Goal: Task Accomplishment & Management: Manage account settings

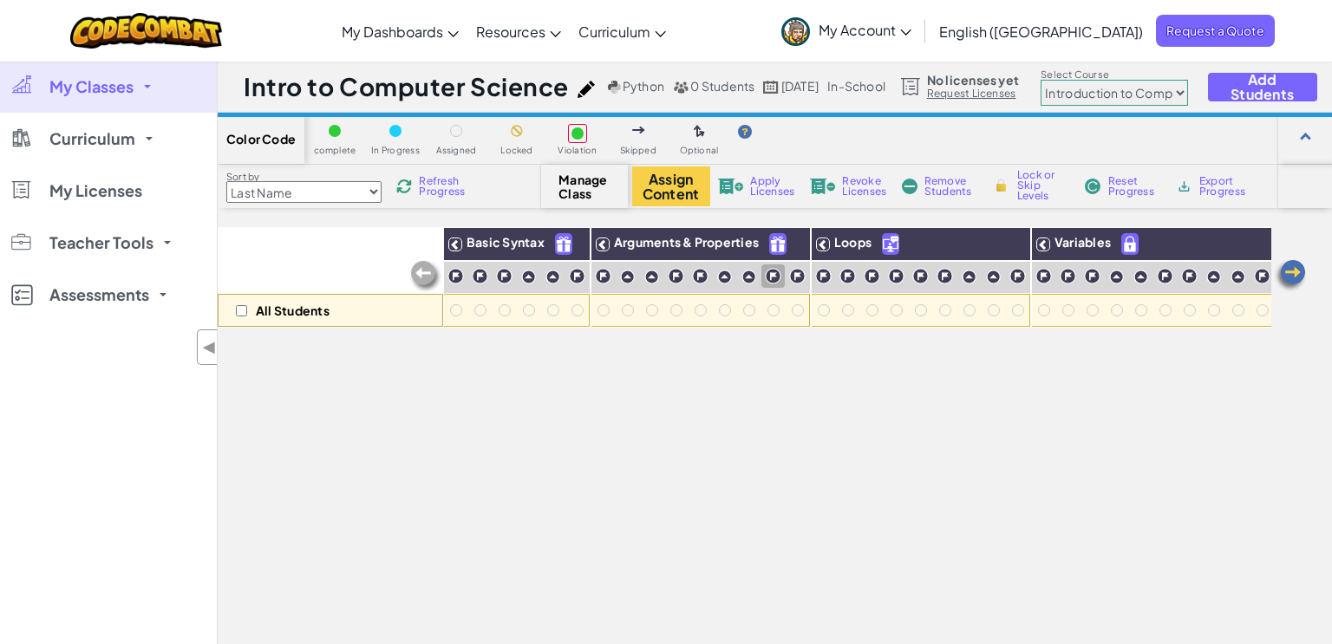
select select "560f1a9f22961295f9427742"
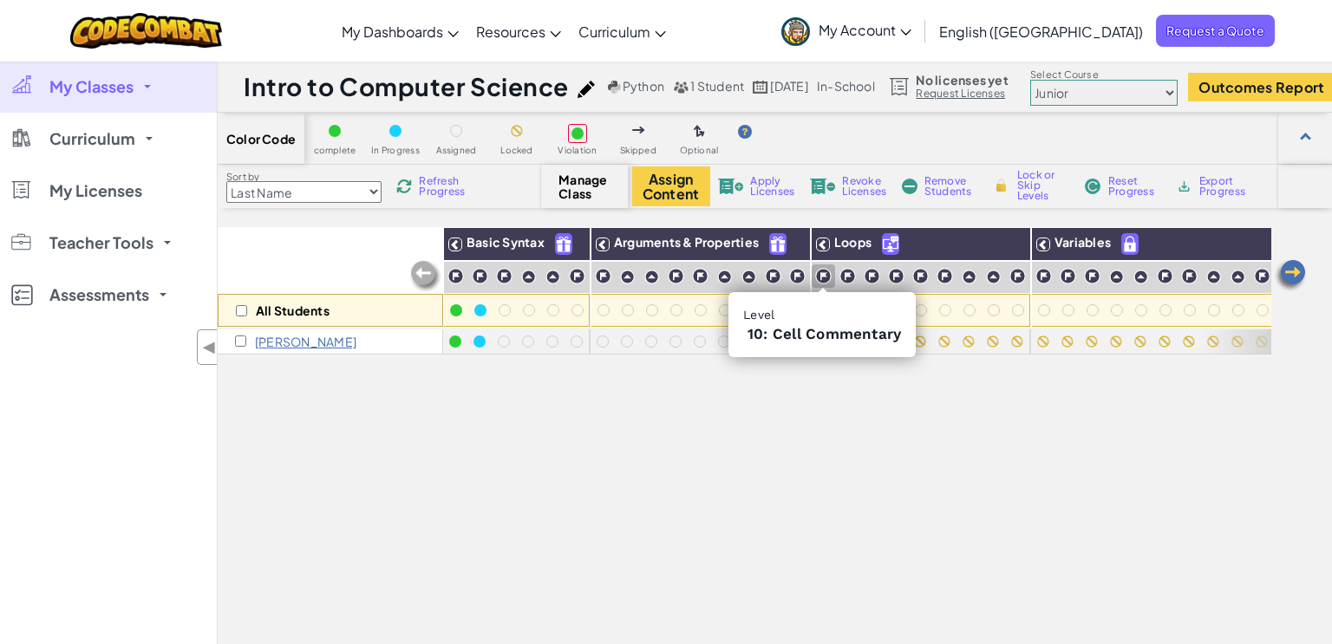
click at [823, 277] on img at bounding box center [823, 276] width 16 height 16
click at [850, 278] on img at bounding box center [847, 276] width 16 height 16
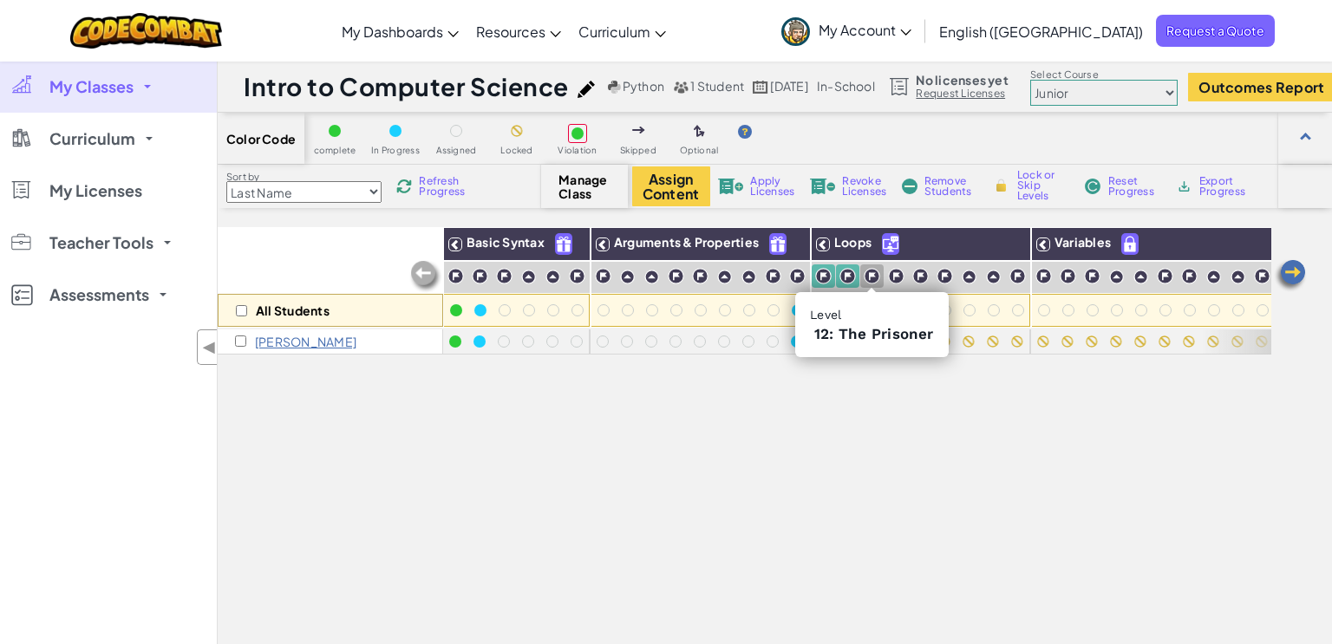
click at [873, 277] on img at bounding box center [872, 276] width 16 height 16
click at [894, 278] on img at bounding box center [896, 276] width 16 height 16
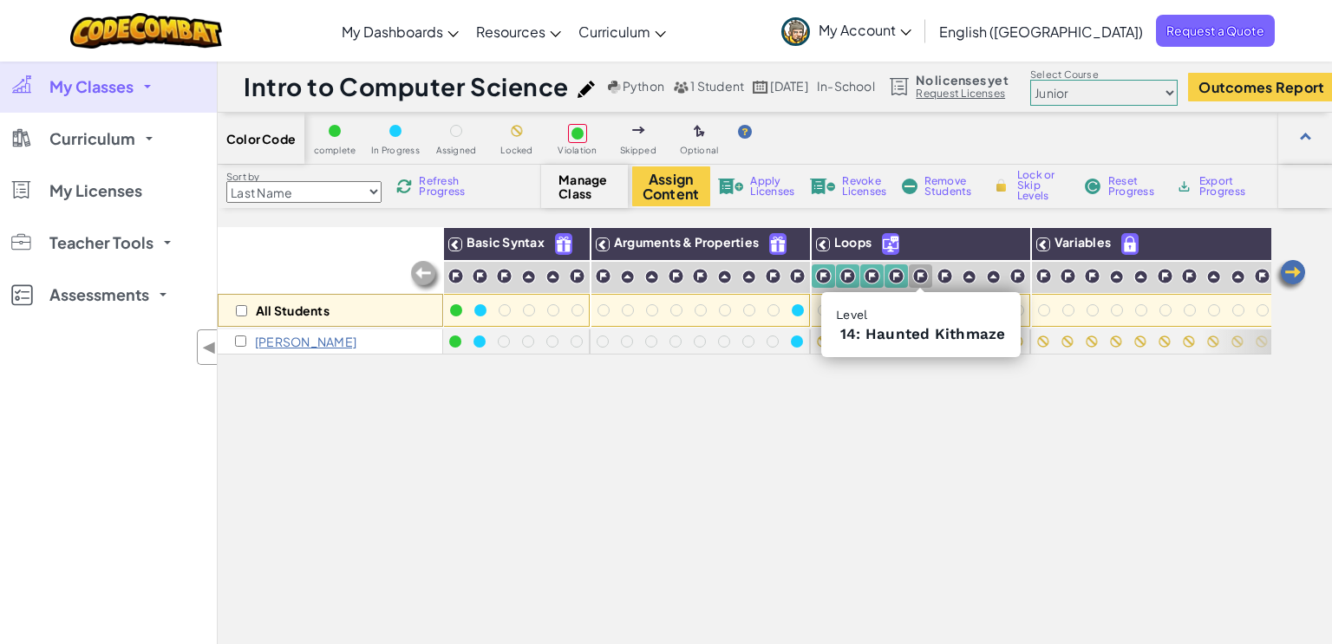
click at [921, 279] on img at bounding box center [920, 276] width 16 height 16
click at [936, 280] on img at bounding box center [944, 276] width 16 height 16
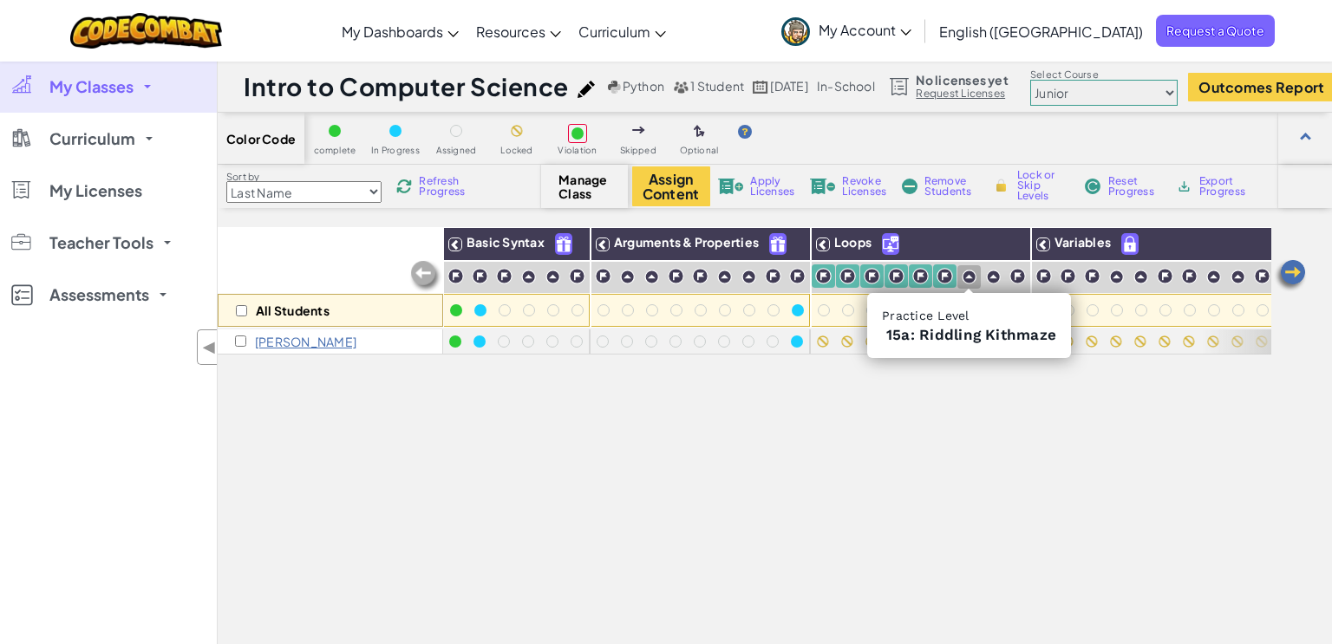
click at [970, 278] on img at bounding box center [969, 277] width 15 height 15
click at [997, 276] on img at bounding box center [993, 277] width 15 height 15
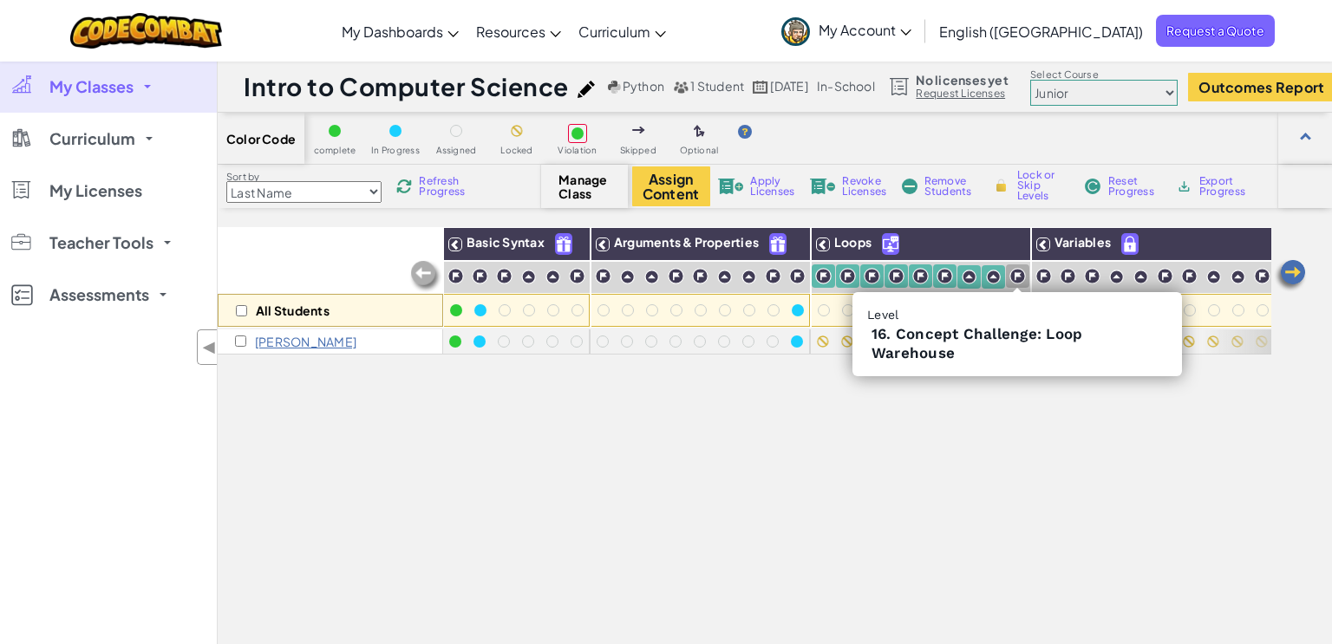
click at [1016, 276] on img at bounding box center [1017, 276] width 16 height 16
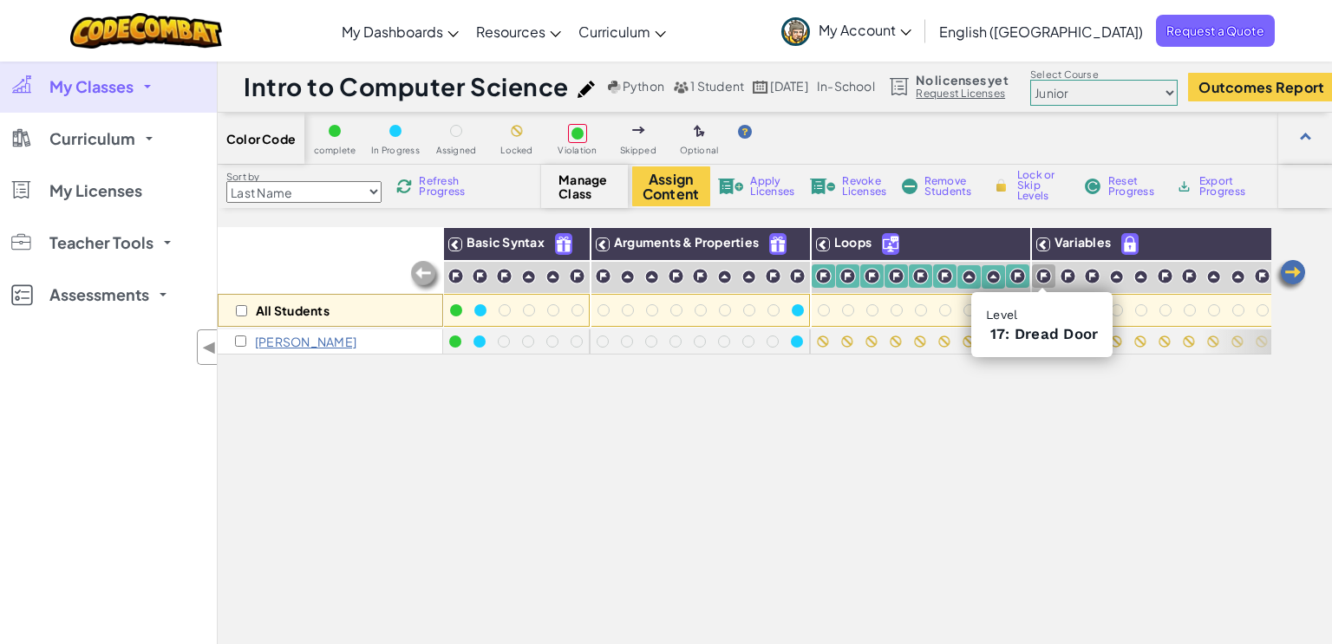
click at [1044, 278] on img at bounding box center [1043, 276] width 16 height 16
click at [1069, 276] on img at bounding box center [1068, 276] width 16 height 16
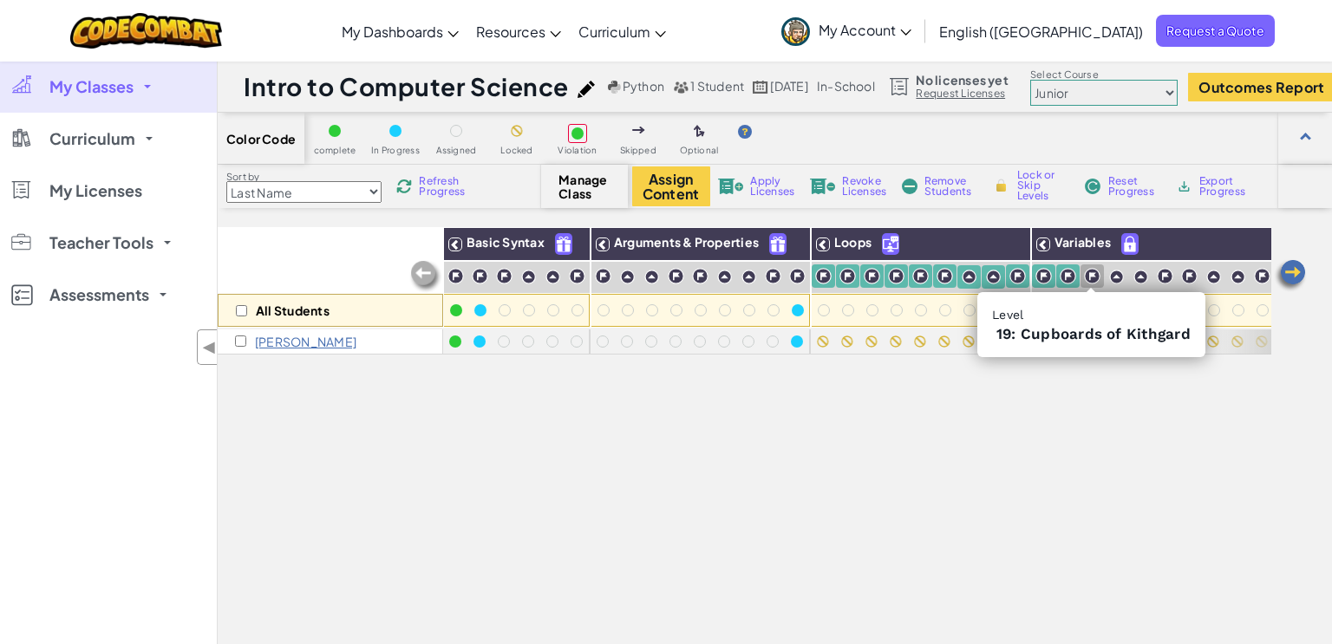
click at [1091, 275] on img at bounding box center [1092, 276] width 16 height 16
click at [1111, 275] on img at bounding box center [1116, 277] width 15 height 15
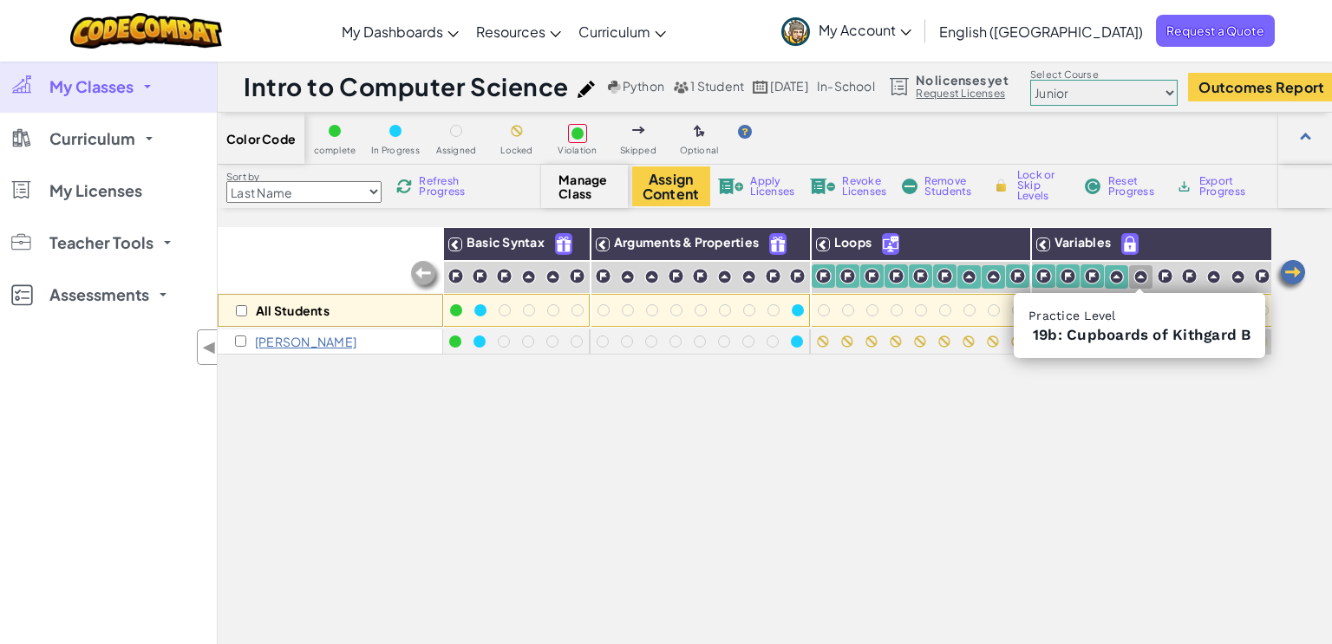
click at [1139, 277] on img at bounding box center [1140, 277] width 15 height 15
click at [1167, 275] on img at bounding box center [1165, 276] width 16 height 16
click at [1194, 275] on img at bounding box center [1189, 276] width 16 height 16
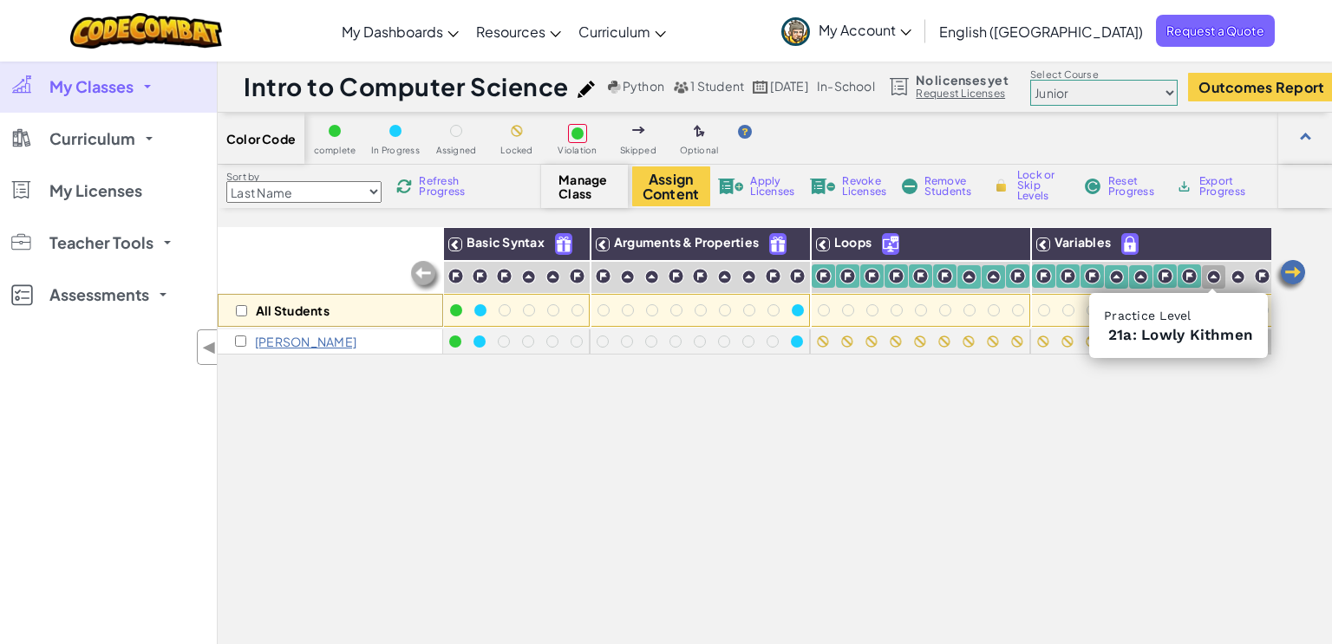
click at [1215, 276] on img at bounding box center [1213, 277] width 15 height 15
click at [1232, 275] on img at bounding box center [1237, 277] width 15 height 15
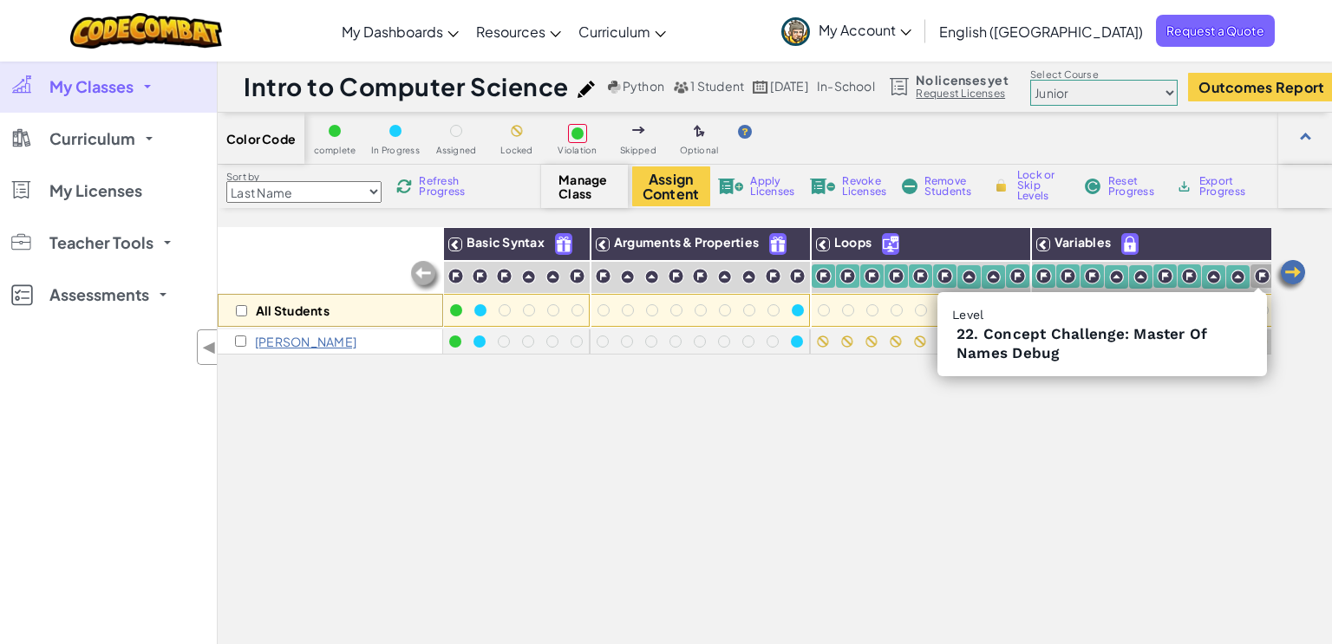
click at [1254, 276] on img at bounding box center [1262, 276] width 16 height 16
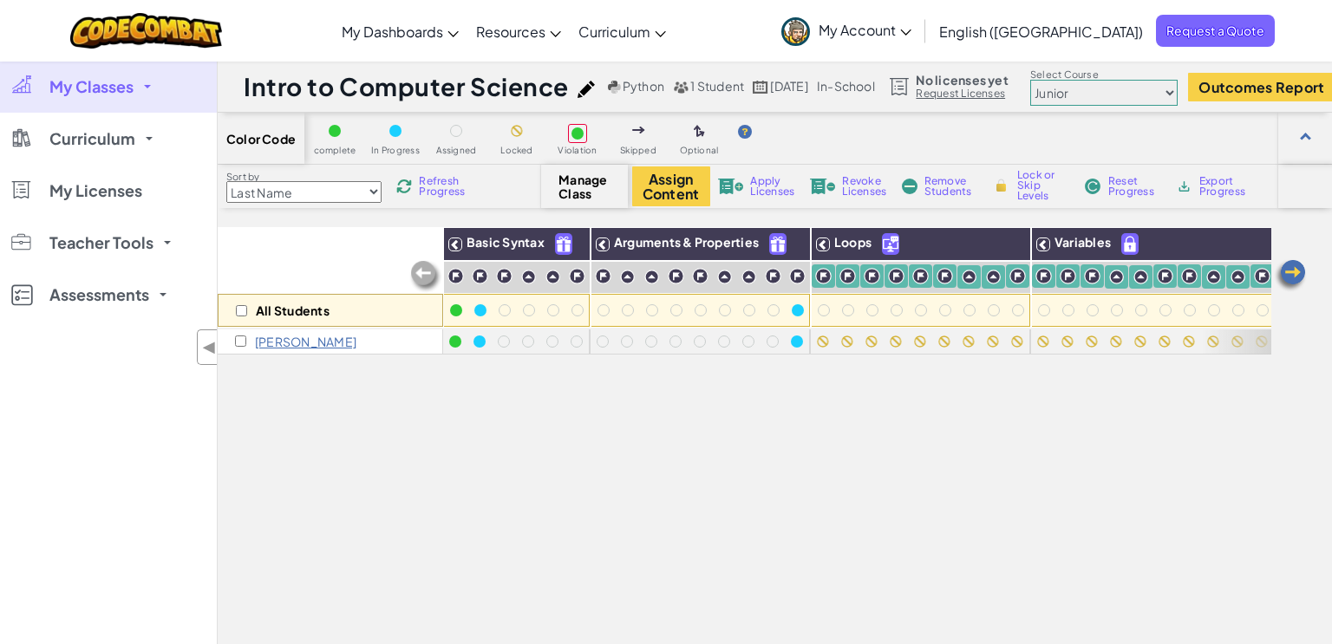
click at [1294, 274] on img at bounding box center [1290, 275] width 35 height 35
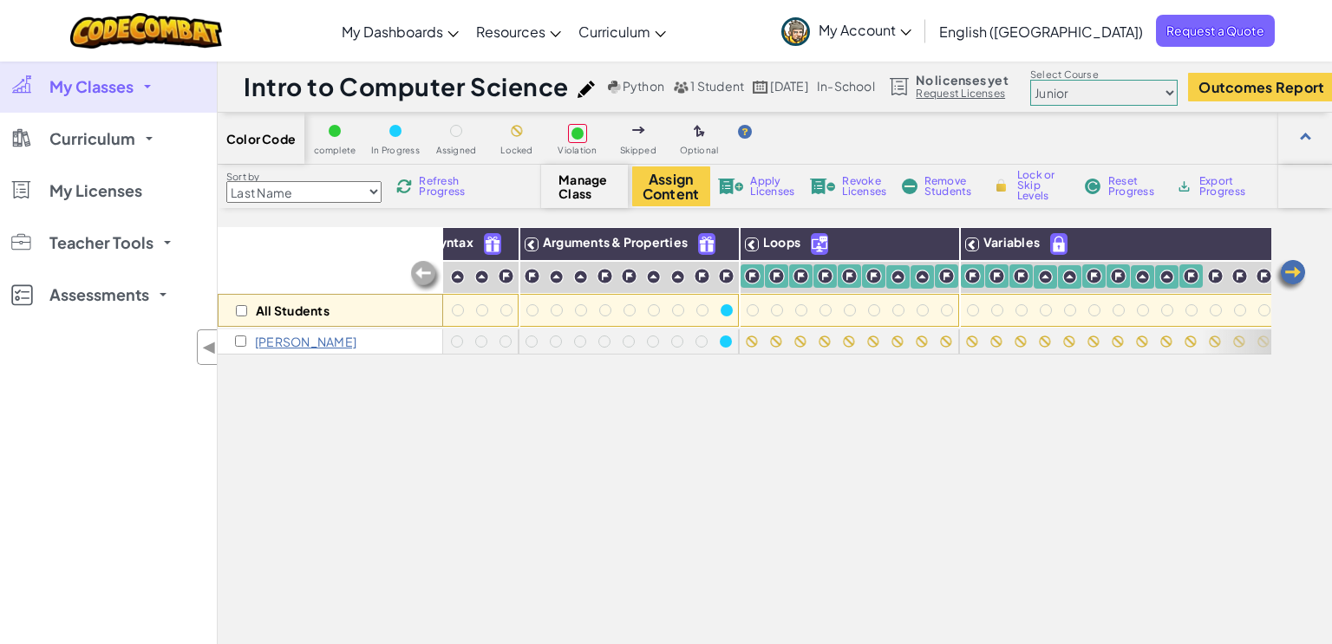
scroll to position [0, 100]
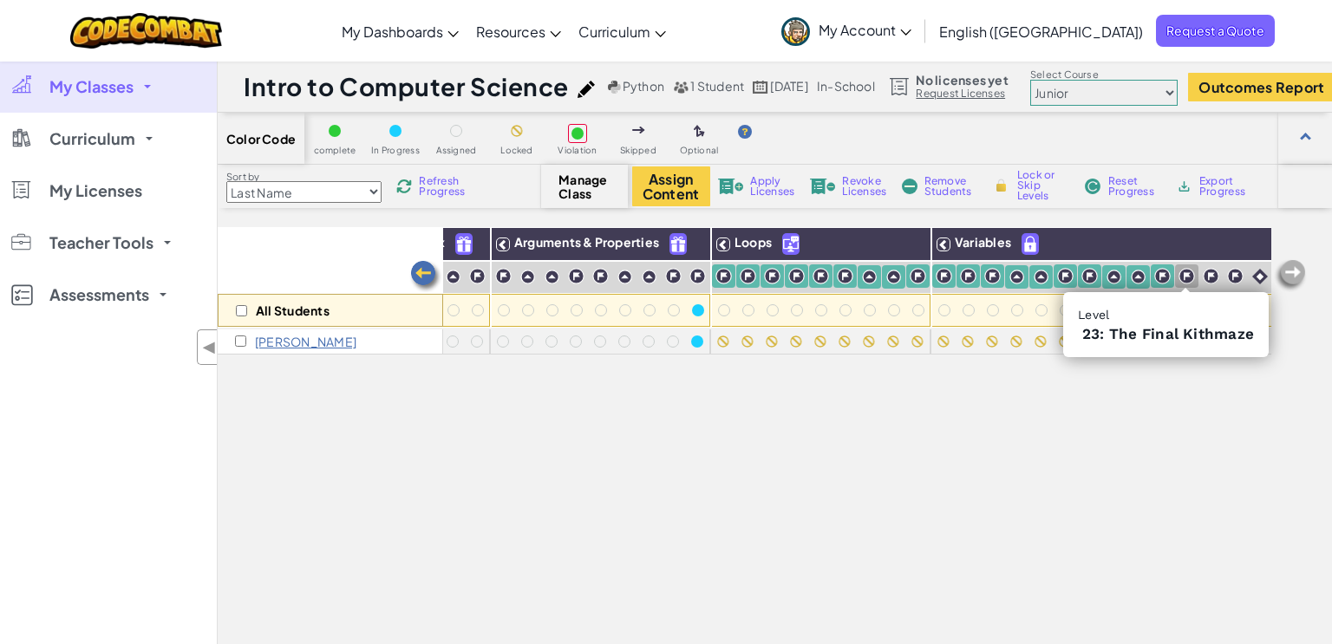
click at [1180, 281] on img at bounding box center [1186, 276] width 16 height 16
click at [1207, 278] on img at bounding box center [1211, 276] width 16 height 16
click at [1240, 276] on img at bounding box center [1235, 276] width 16 height 16
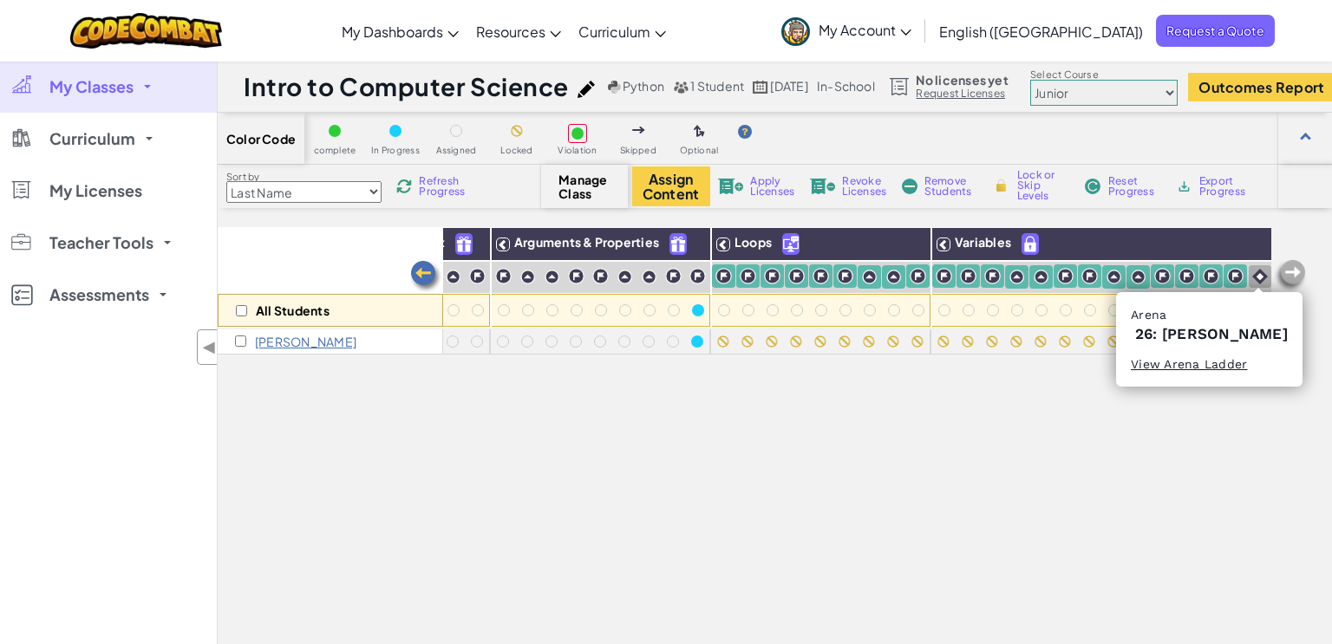
click at [1255, 275] on img at bounding box center [1260, 277] width 16 height 16
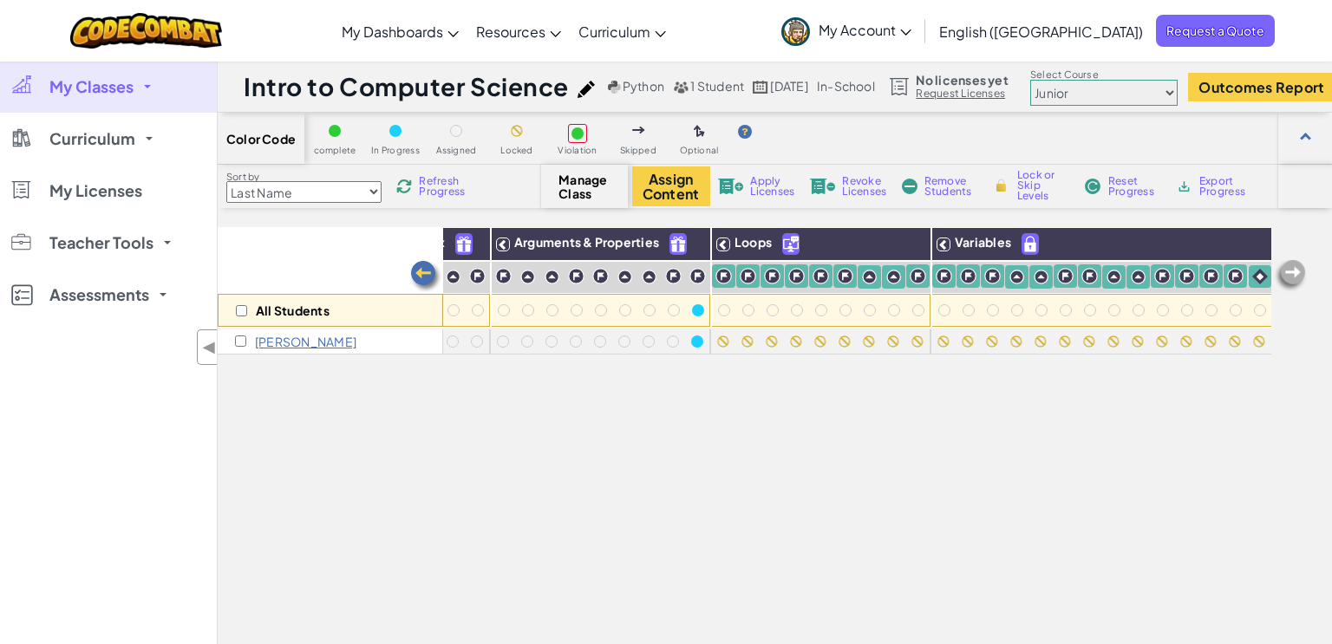
click at [1033, 179] on span "Lock or Skip Levels" at bounding box center [1042, 185] width 51 height 31
checkbox input "true"
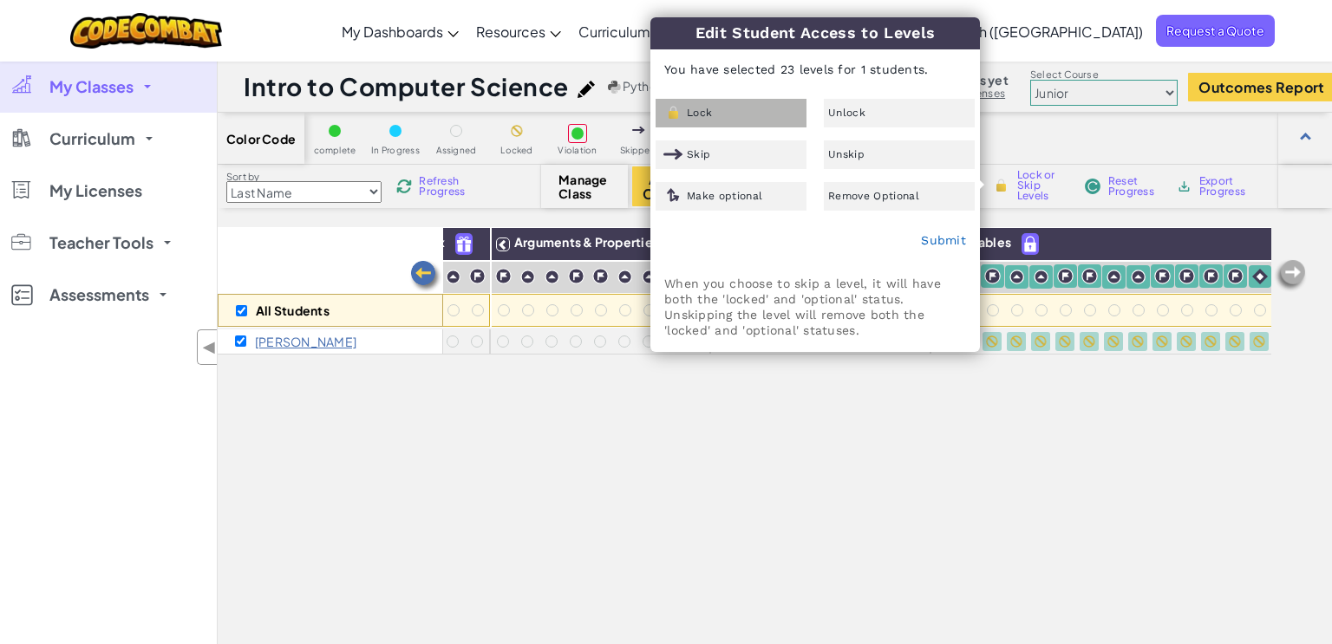
click at [746, 113] on div "Lock" at bounding box center [730, 113] width 151 height 29
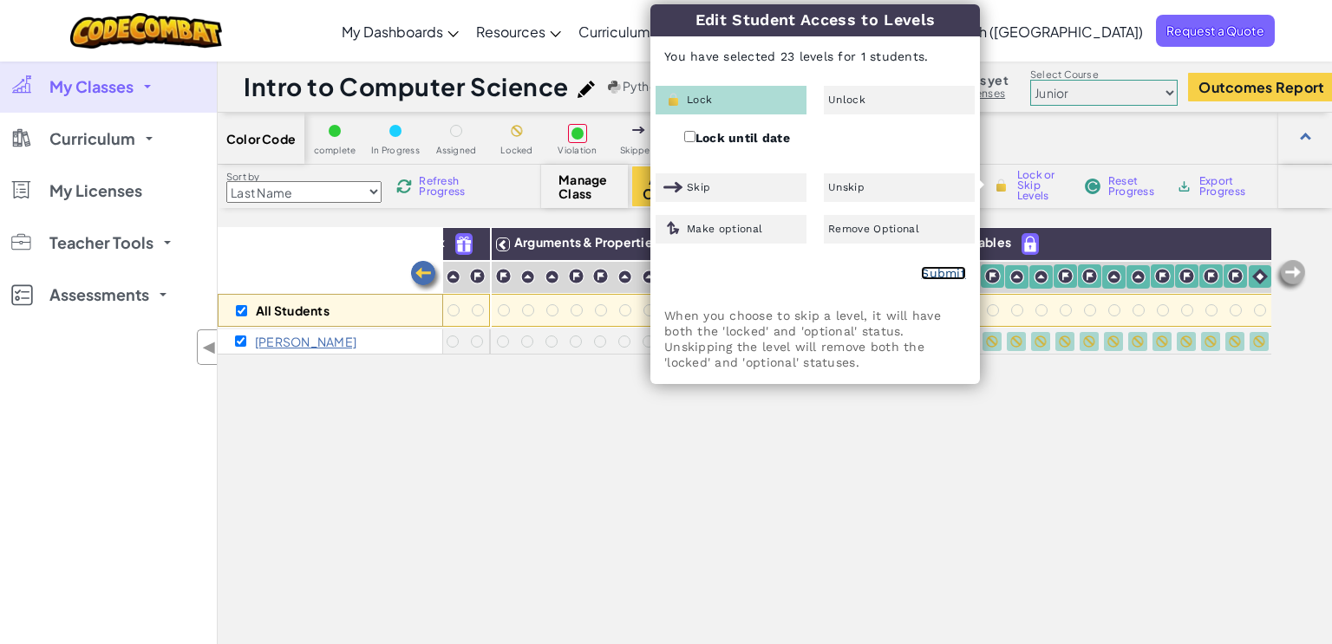
click at [942, 271] on link "Submit" at bounding box center [943, 273] width 45 height 14
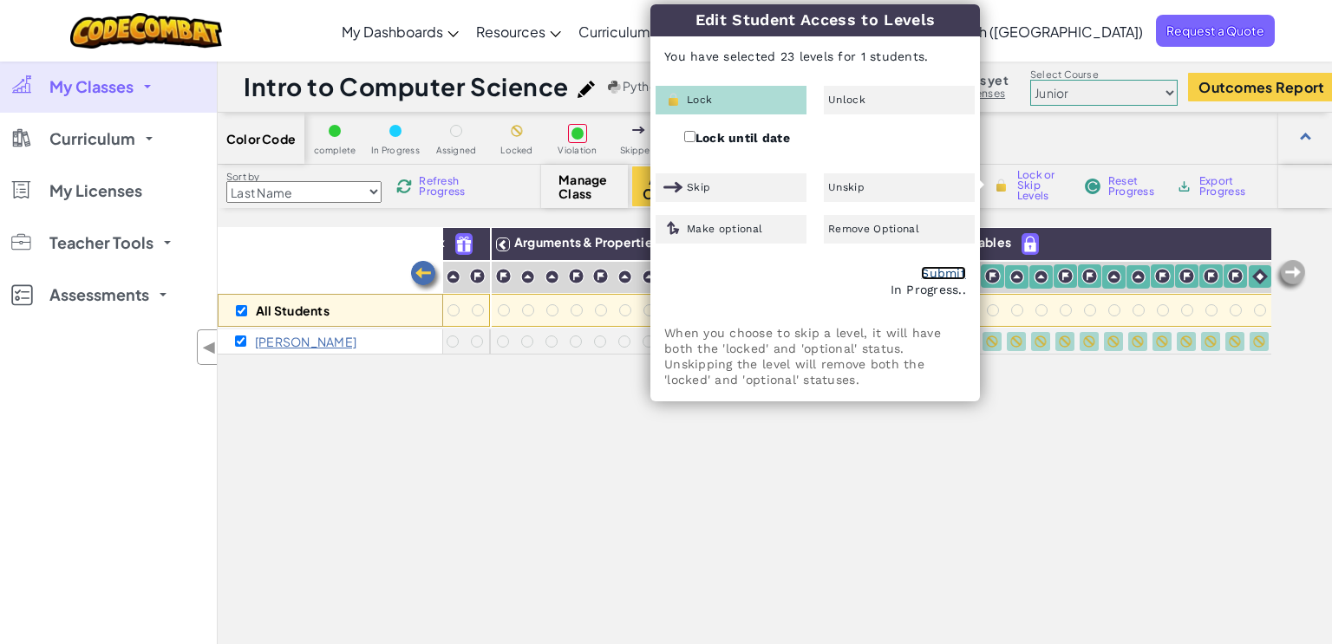
click at [942, 271] on link "Submit" at bounding box center [943, 273] width 45 height 14
checkbox input "false"
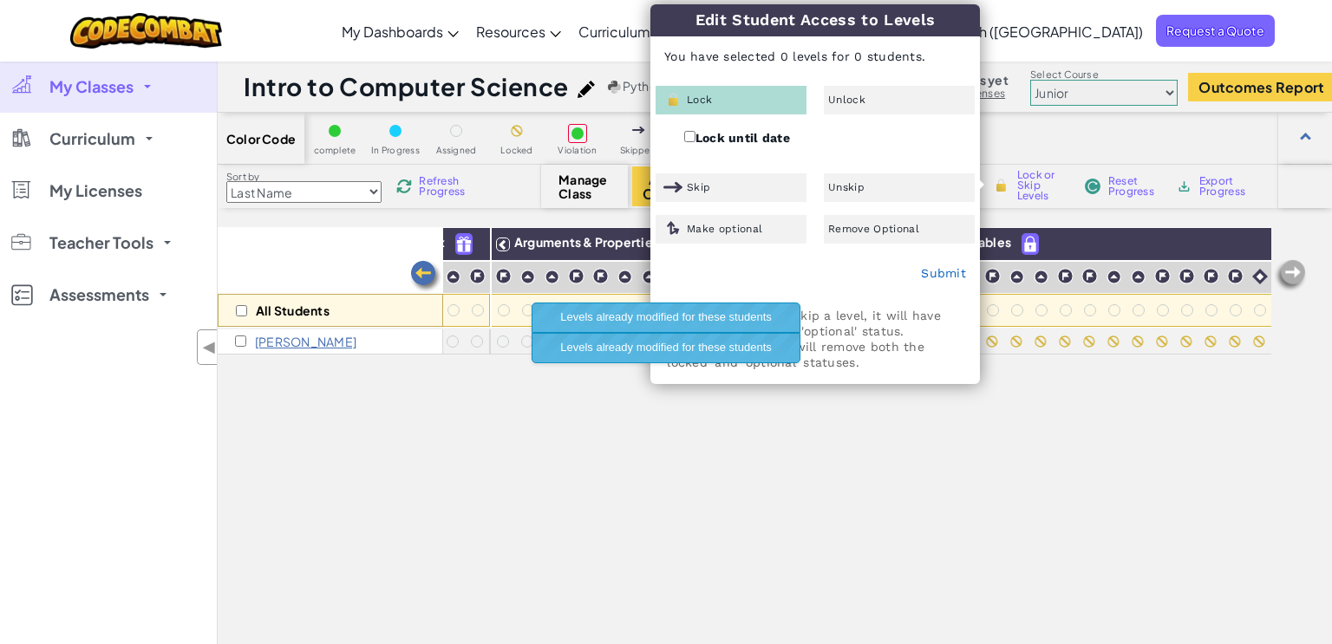
click at [851, 470] on div "All Students Basic Syntax Arguments & Properties Loops Variables [PERSON_NAME]" at bounding box center [744, 506] width 1053 height 558
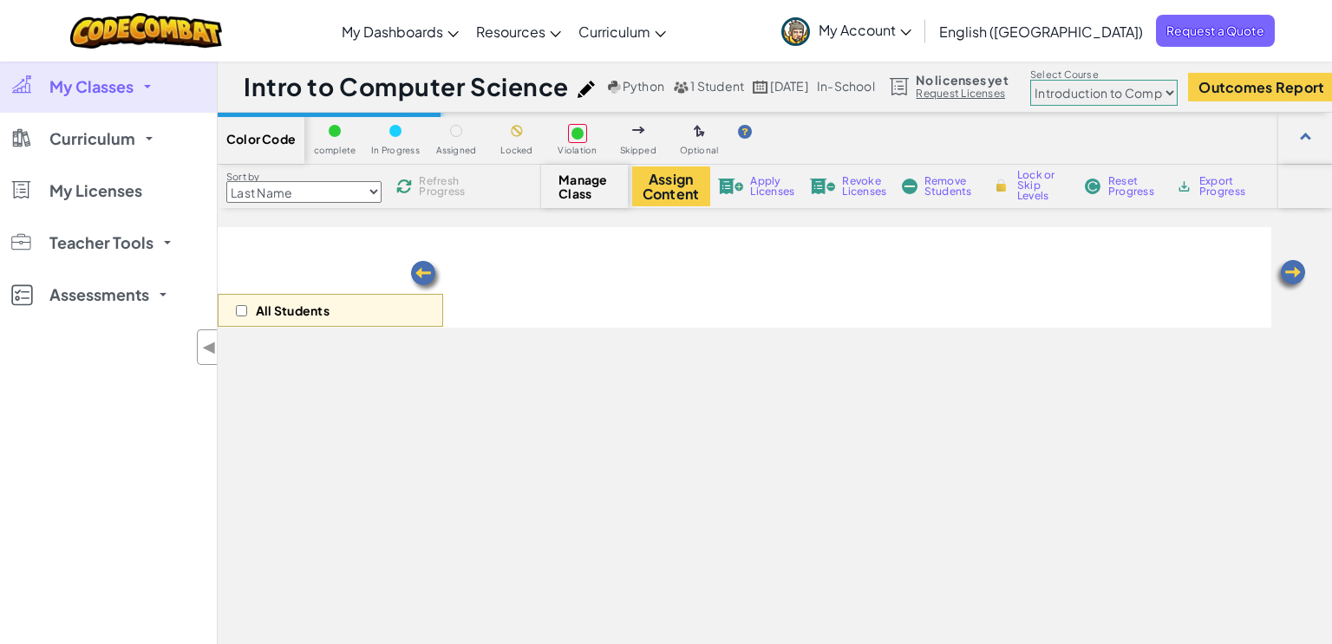
select select "560f1a9f22961295f9427742"
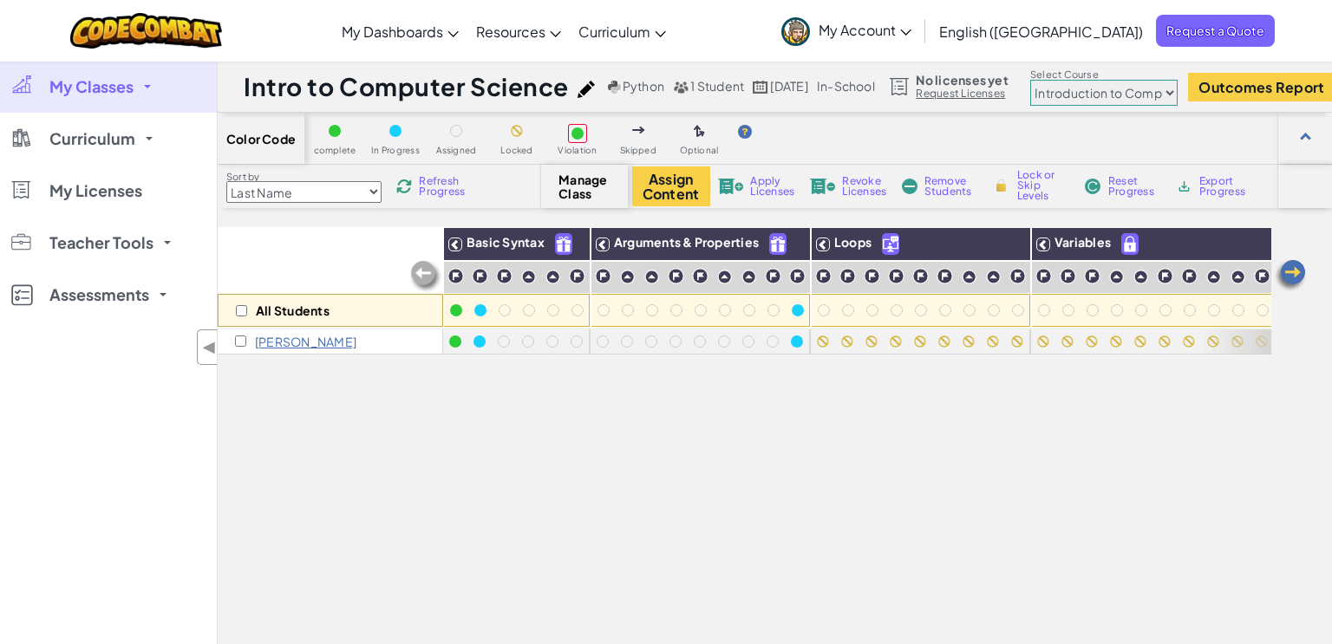
click at [439, 436] on div "All Students Basic Syntax Arguments & Properties Loops Variables [PERSON_NAME]" at bounding box center [744, 506] width 1053 height 558
